Goal: Task Accomplishment & Management: Complete application form

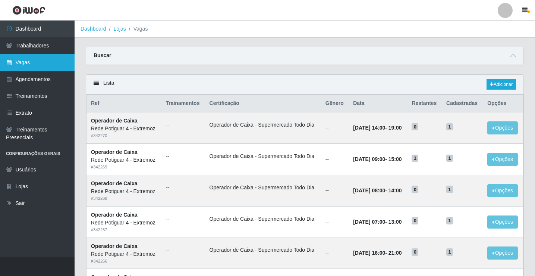
click at [50, 60] on link "Vagas" at bounding box center [37, 62] width 75 height 17
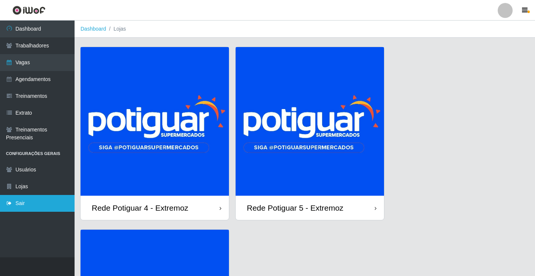
click at [30, 204] on link "Sair" at bounding box center [37, 203] width 75 height 17
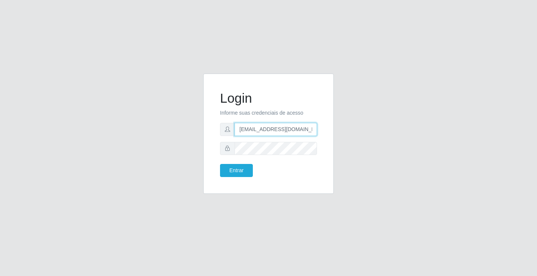
click at [249, 133] on input "[EMAIL_ADDRESS][DOMAIN_NAME]" at bounding box center [276, 129] width 82 height 13
type input "[EMAIL_ADDRESS][DOMAIN_NAME]"
click at [248, 169] on button "Entrar" at bounding box center [236, 170] width 33 height 13
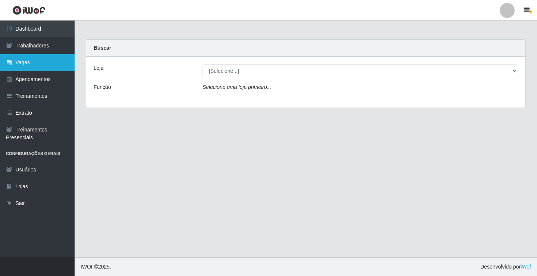
click at [63, 62] on link "Vagas" at bounding box center [37, 62] width 75 height 17
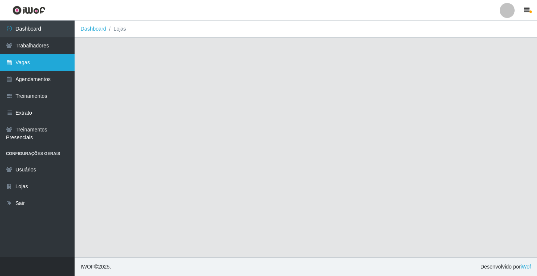
click at [65, 65] on link "Vagas" at bounding box center [37, 62] width 75 height 17
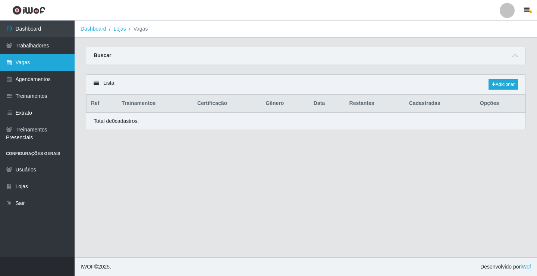
click at [45, 60] on link "Vagas" at bounding box center [37, 62] width 75 height 17
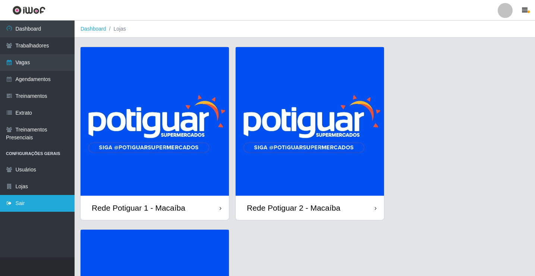
click at [32, 198] on link "Sair" at bounding box center [37, 203] width 75 height 17
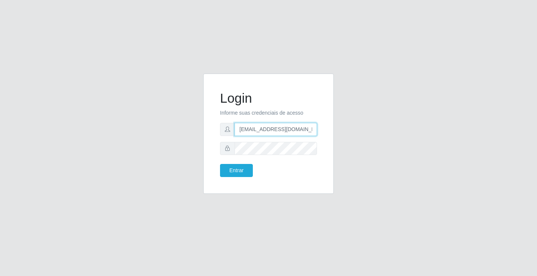
click at [265, 126] on input "[EMAIL_ADDRESS][DOMAIN_NAME]" at bounding box center [276, 129] width 82 height 13
type input "[EMAIL_ADDRESS][DOMAIN_NAME]"
click at [238, 167] on button "Entrar" at bounding box center [236, 170] width 33 height 13
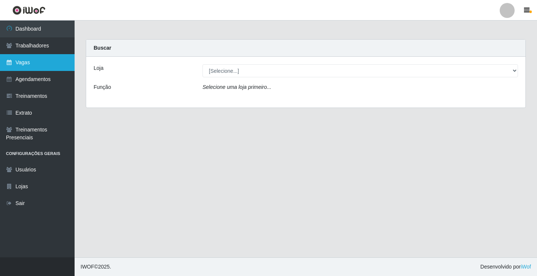
click at [56, 64] on link "Vagas" at bounding box center [37, 62] width 75 height 17
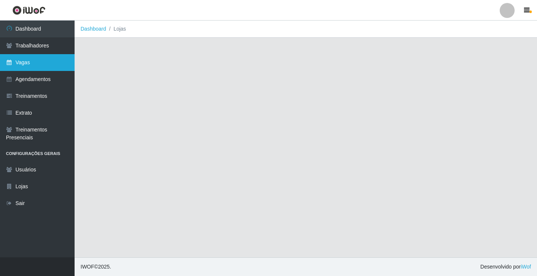
click at [63, 62] on link "Vagas" at bounding box center [37, 62] width 75 height 17
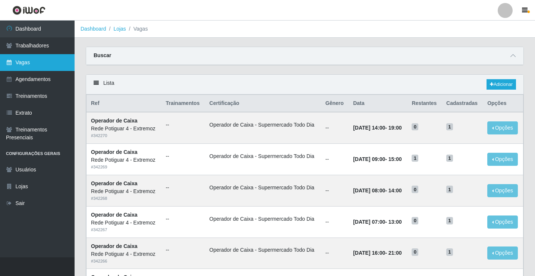
click at [54, 59] on link "Vagas" at bounding box center [37, 62] width 75 height 17
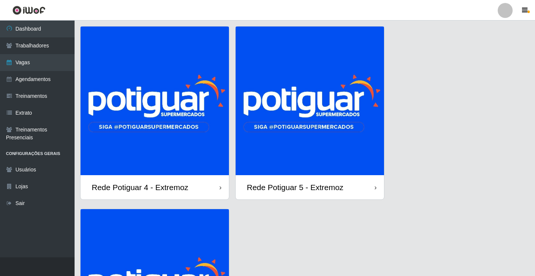
scroll to position [37, 0]
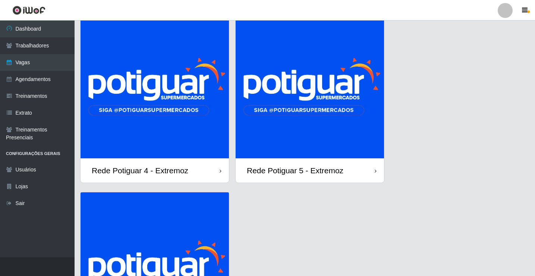
click at [296, 96] on img at bounding box center [310, 84] width 148 height 148
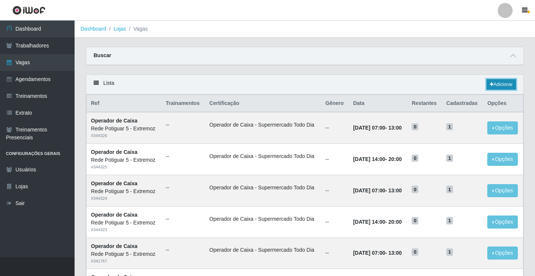
click at [498, 85] on link "Adicionar" at bounding box center [501, 84] width 29 height 10
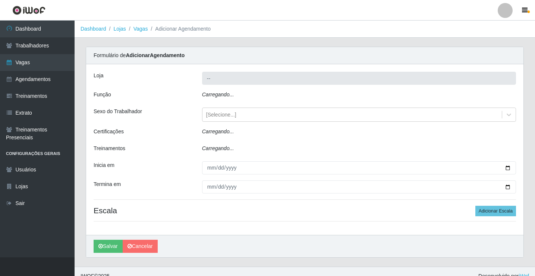
type input "Rede Potiguar 5 - Extremoz"
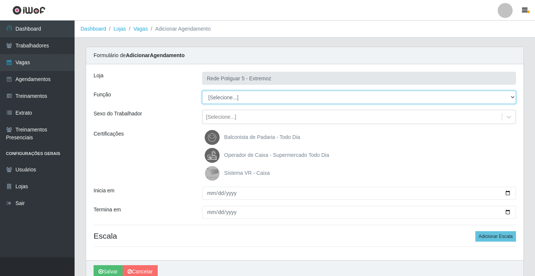
click at [241, 99] on select "[Selecione...] ASG Balconista Embalador Operador de Caixa Operador de Loja Repo…" at bounding box center [359, 97] width 314 height 13
select select "78"
click at [202, 91] on select "[Selecione...] ASG Balconista Embalador Operador de Caixa Operador de Loja Repo…" at bounding box center [359, 97] width 314 height 13
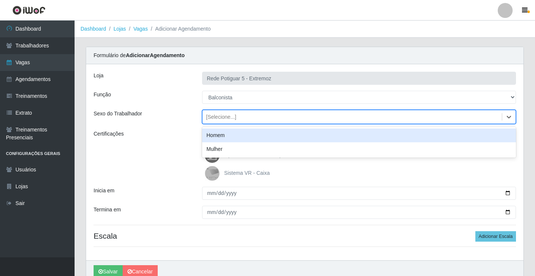
click at [228, 118] on div "[Selecione...]" at bounding box center [221, 117] width 30 height 8
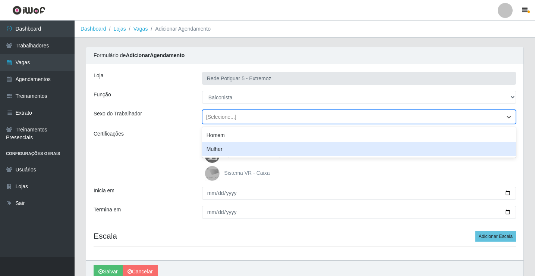
click at [224, 148] on div "Mulher" at bounding box center [359, 149] width 314 height 14
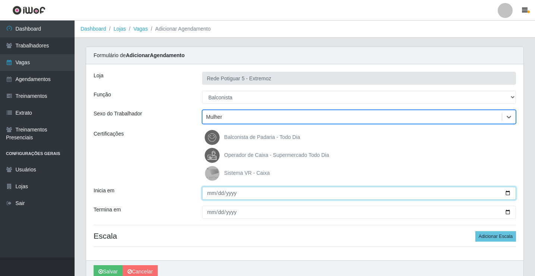
click at [213, 194] on input "Inicia em" at bounding box center [359, 192] width 314 height 13
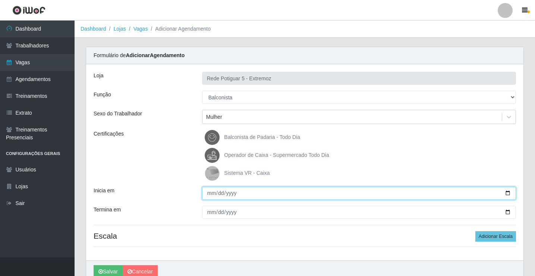
type input "20251-09-11"
type input "2025-09-11"
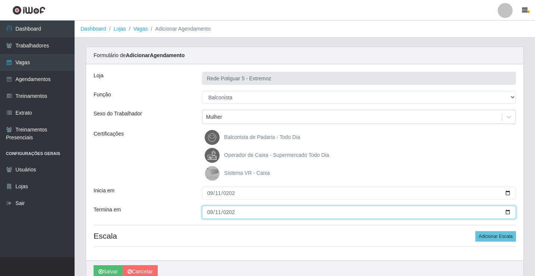
type input "2025-09-11"
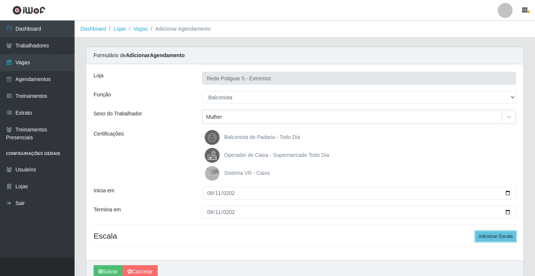
click at [475, 231] on button "Adicionar Escala" at bounding box center [495, 236] width 41 height 10
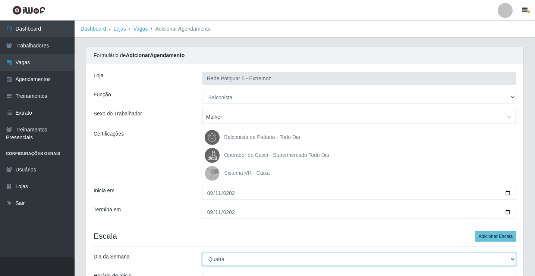
select select "4"
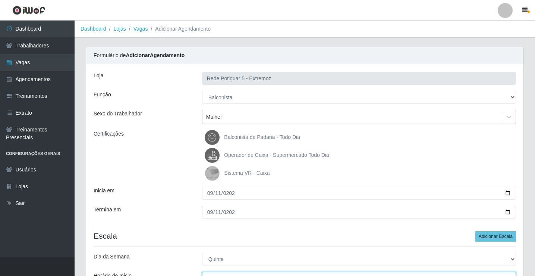
scroll to position [9, 0]
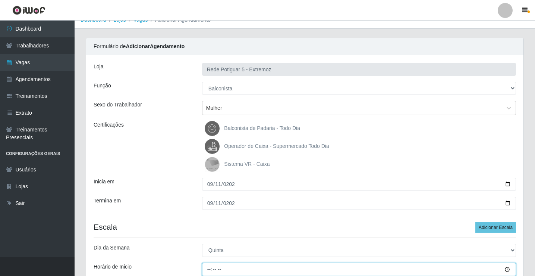
type input "14:00"
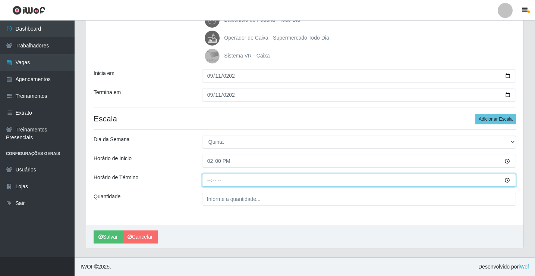
type input "20:00"
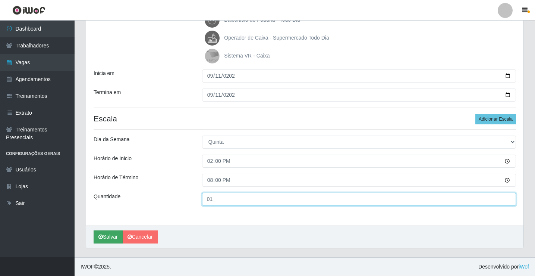
type input "01_"
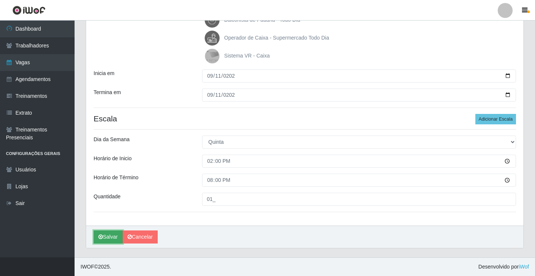
click at [106, 239] on button "Salvar" at bounding box center [108, 236] width 29 height 13
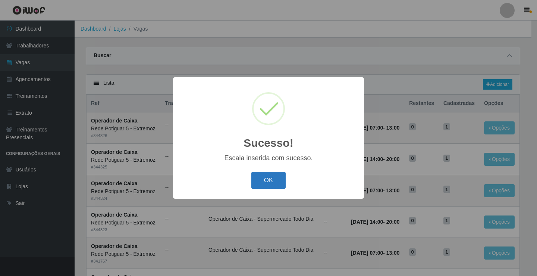
click at [260, 176] on button "OK" at bounding box center [268, 180] width 35 height 18
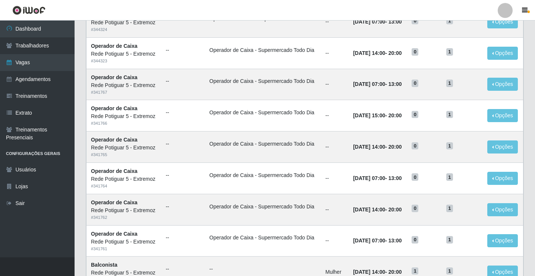
scroll to position [186, 0]
